Goal: Information Seeking & Learning: Check status

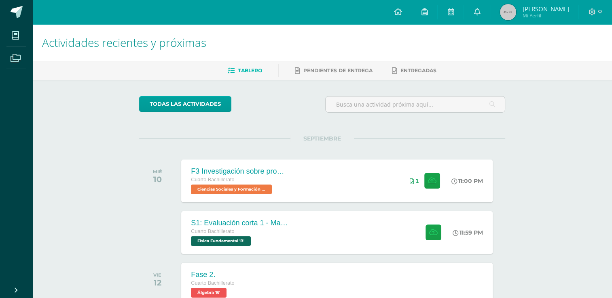
click at [536, 16] on span "Mi Perfil" at bounding box center [545, 15] width 47 height 7
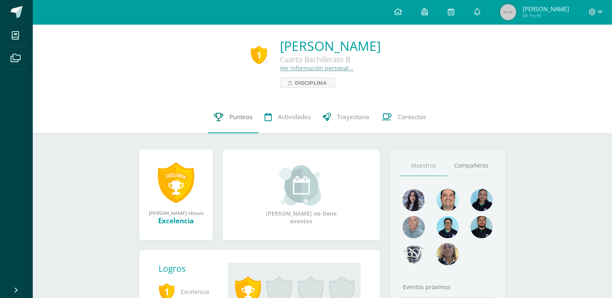
click at [239, 127] on link "Punteos" at bounding box center [233, 117] width 51 height 32
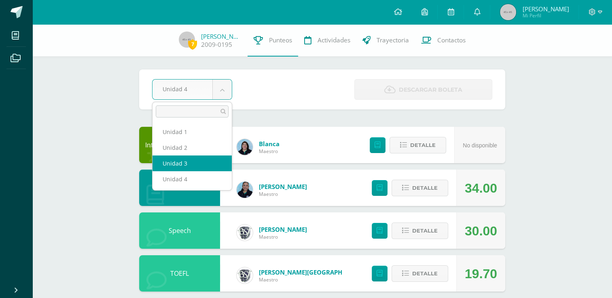
select select "Unidad 3"
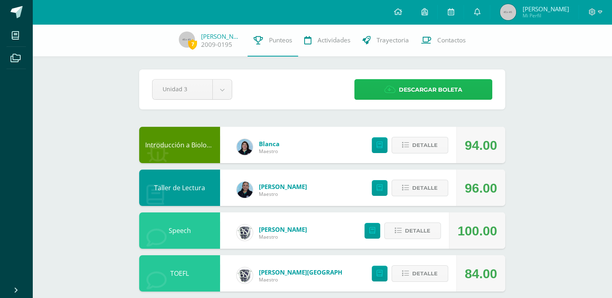
click at [382, 94] on link "Descargar boleta" at bounding box center [423, 89] width 138 height 21
